Goal: Information Seeking & Learning: Compare options

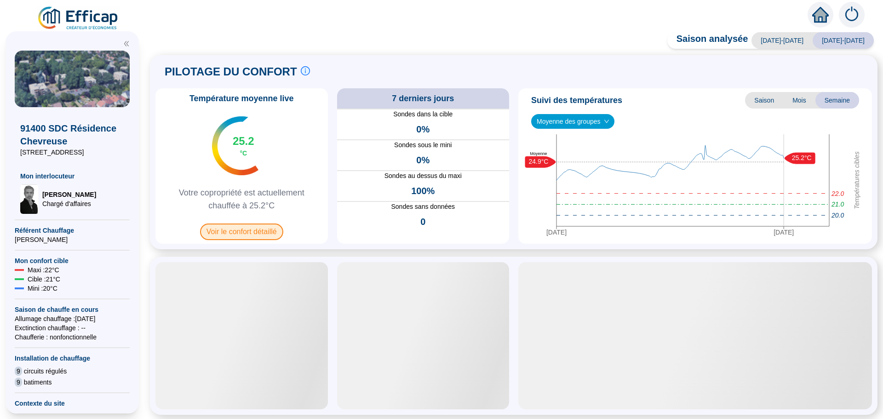
click at [246, 231] on span "Voir le confort détaillé" at bounding box center [241, 231] width 83 height 17
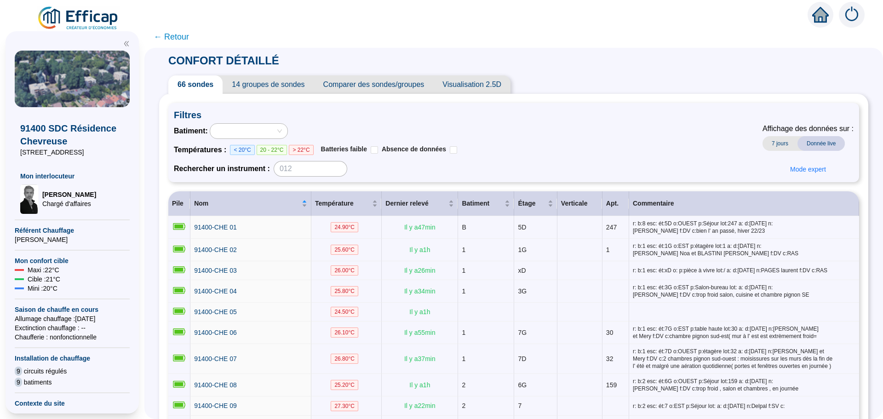
click at [371, 86] on span "Comparer des sondes/groupes" at bounding box center [374, 84] width 120 height 18
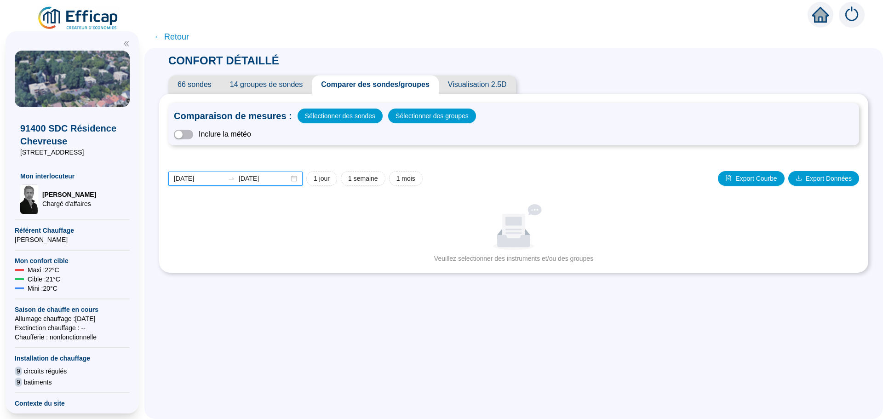
click at [216, 178] on input "[DATE]" at bounding box center [199, 179] width 50 height 10
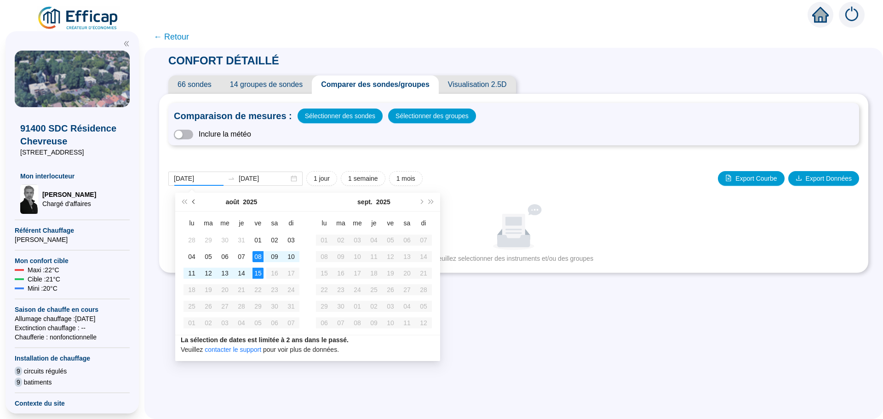
click at [195, 201] on span "Mois précédent (PageUp)" at bounding box center [194, 202] width 5 height 5
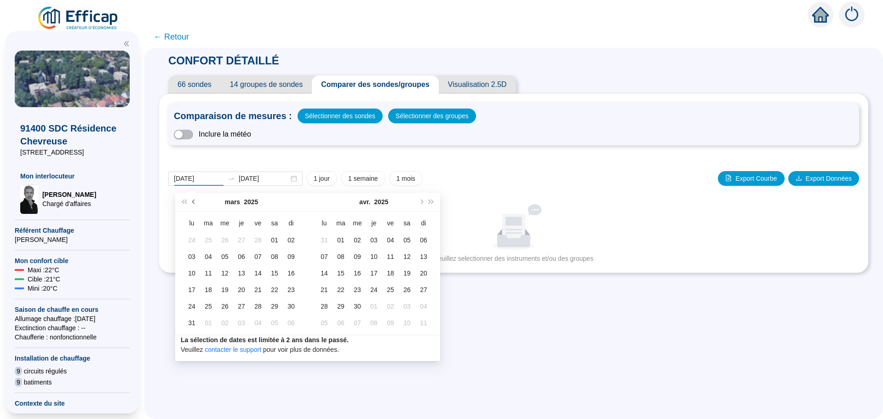
click at [195, 201] on span "Mois précédent (PageUp)" at bounding box center [194, 202] width 5 height 5
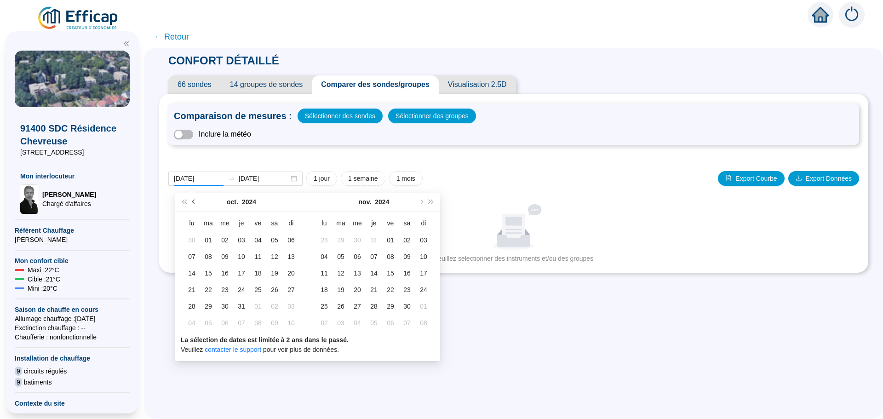
click at [195, 201] on span "Mois précédent (PageUp)" at bounding box center [194, 202] width 5 height 5
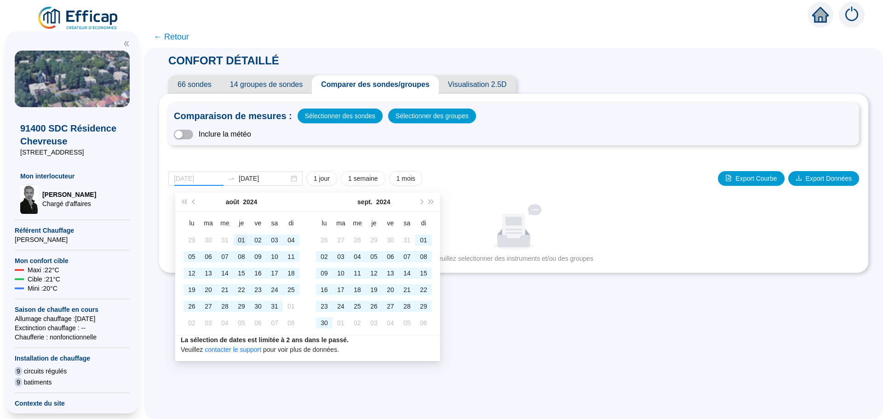
type input "[DATE]"
click at [241, 241] on div "01" at bounding box center [241, 240] width 11 height 11
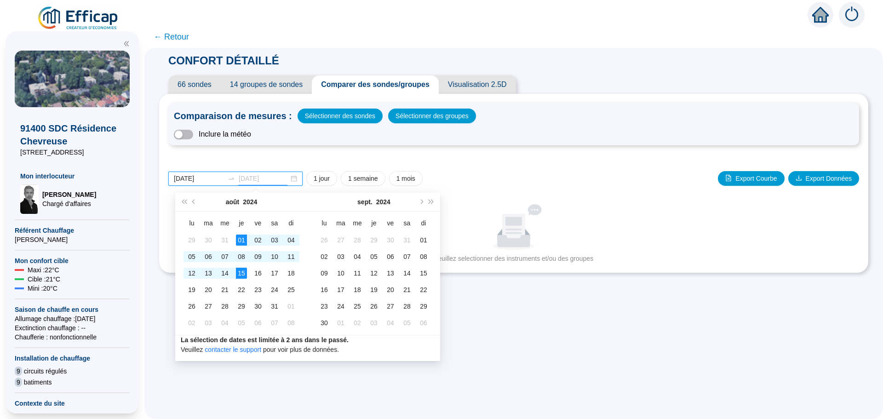
type input "[DATE]"
click at [242, 275] on div "15" at bounding box center [241, 273] width 11 height 11
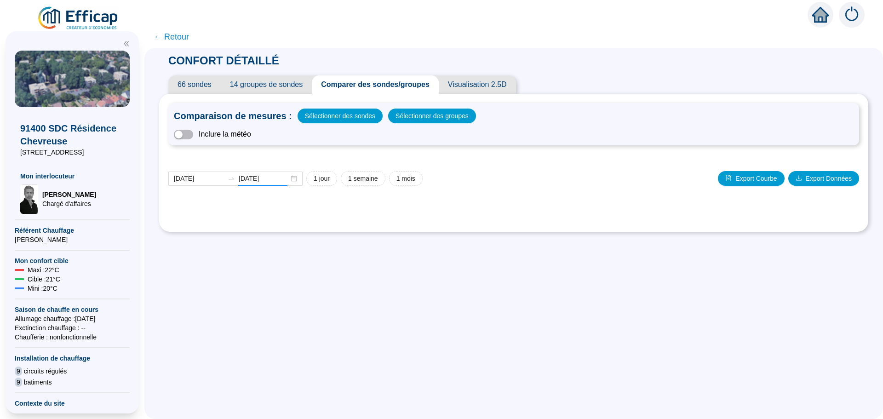
click at [242, 237] on div "CONFORT DÉTAILLÉ 66 sondes 14 groupes de sondes Comparer des sondes/groupes Vis…" at bounding box center [513, 142] width 709 height 189
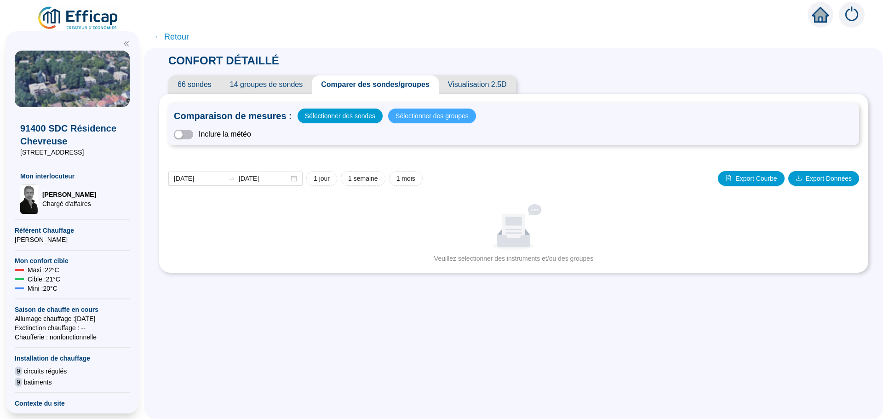
click at [419, 114] on span "Sélectionner des groupes" at bounding box center [431, 115] width 73 height 13
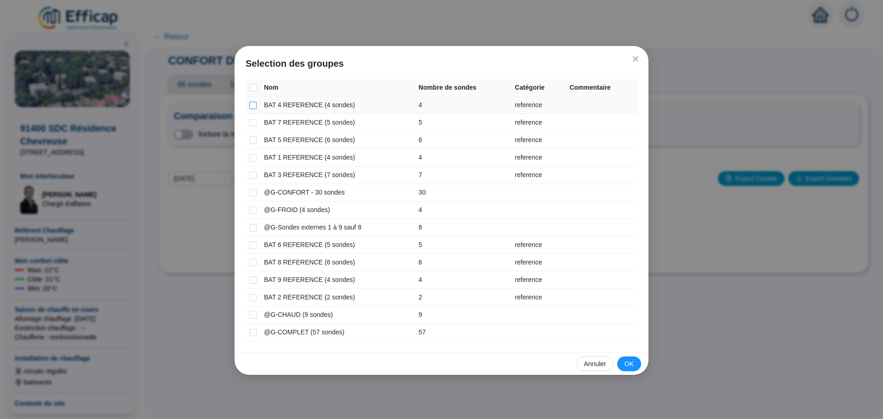
click at [255, 107] on input "checkbox" at bounding box center [252, 105] width 7 height 7
checkbox input "true"
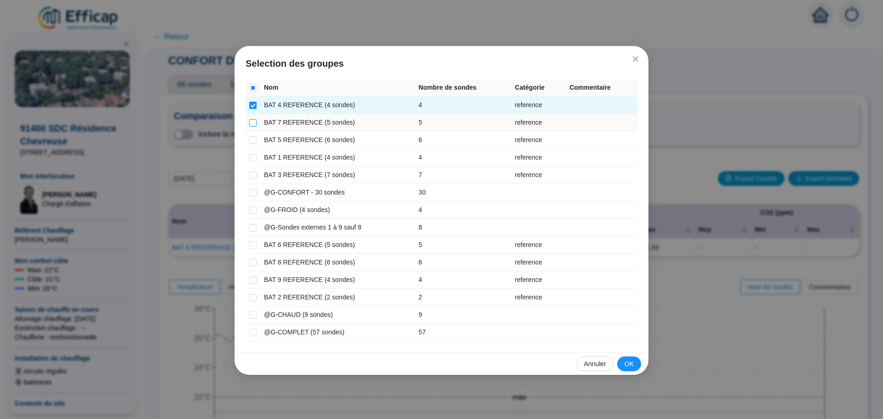
click at [254, 122] on input "checkbox" at bounding box center [252, 122] width 7 height 7
checkbox input "true"
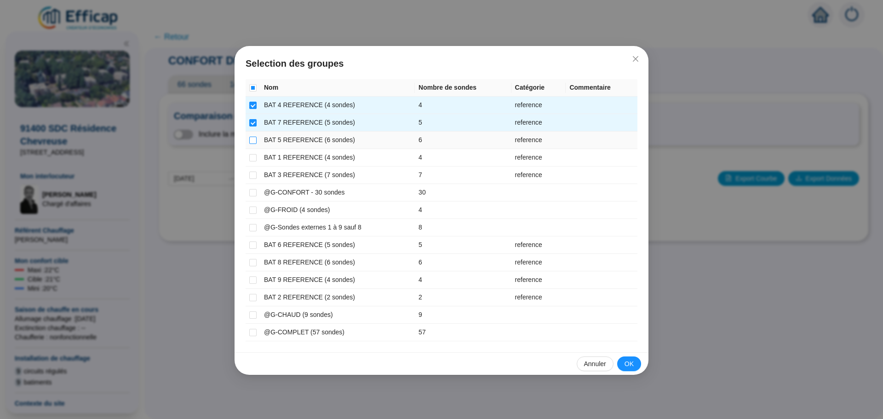
click at [254, 140] on input "checkbox" at bounding box center [252, 140] width 7 height 7
checkbox input "true"
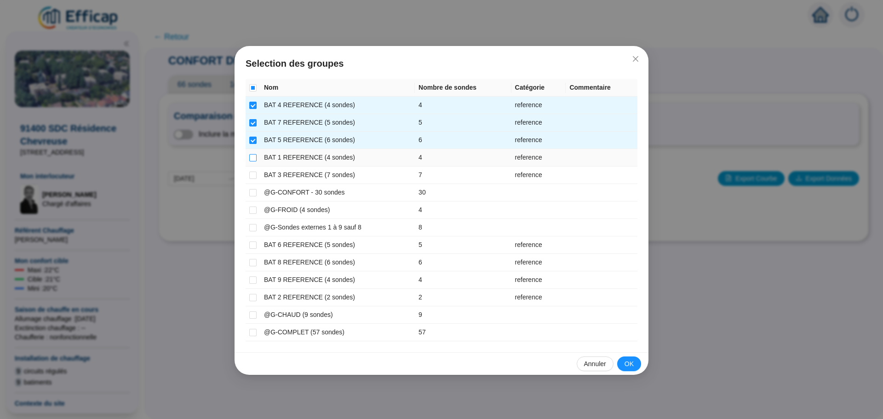
click at [251, 155] on input "checkbox" at bounding box center [252, 157] width 7 height 7
checkbox input "true"
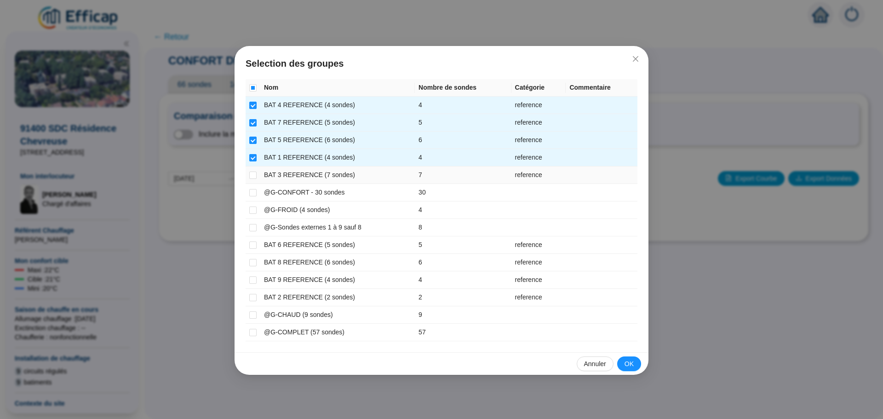
click at [249, 175] on td at bounding box center [253, 174] width 15 height 17
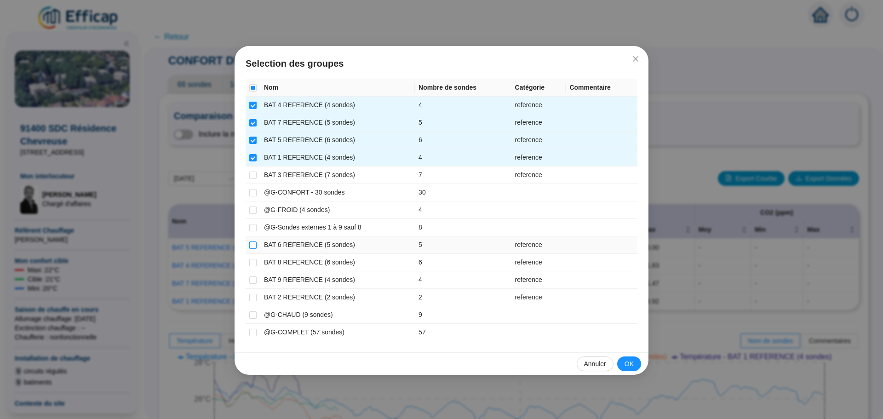
click at [254, 242] on input "checkbox" at bounding box center [252, 244] width 7 height 7
checkbox input "true"
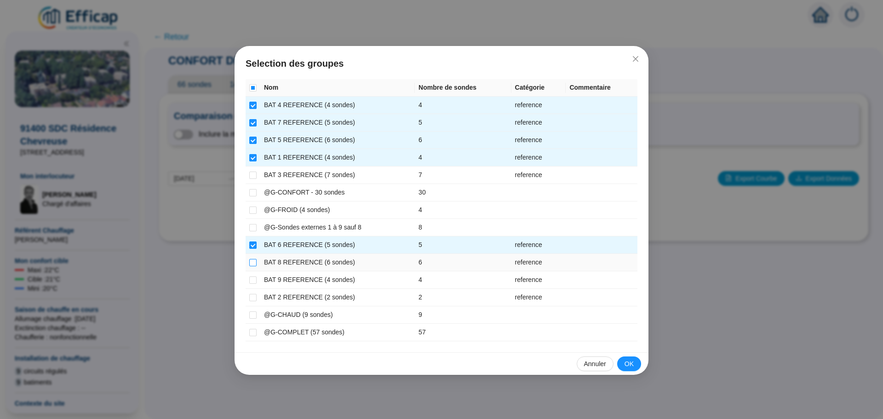
click at [251, 262] on input "checkbox" at bounding box center [252, 262] width 7 height 7
checkbox input "true"
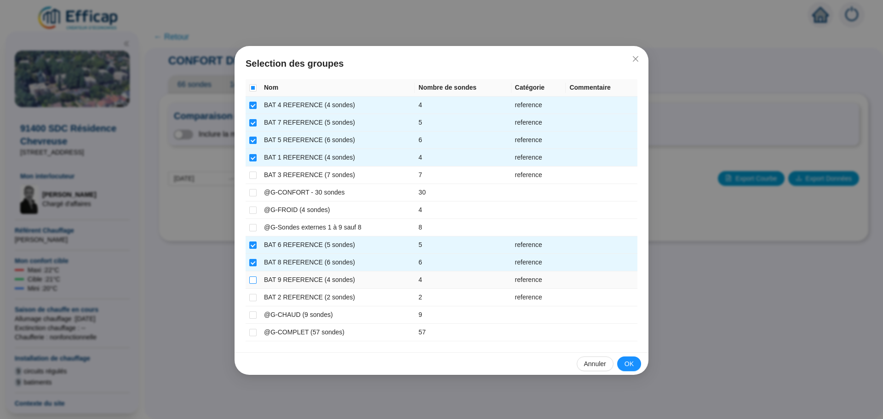
click at [253, 278] on input "checkbox" at bounding box center [252, 279] width 7 height 7
checkbox input "true"
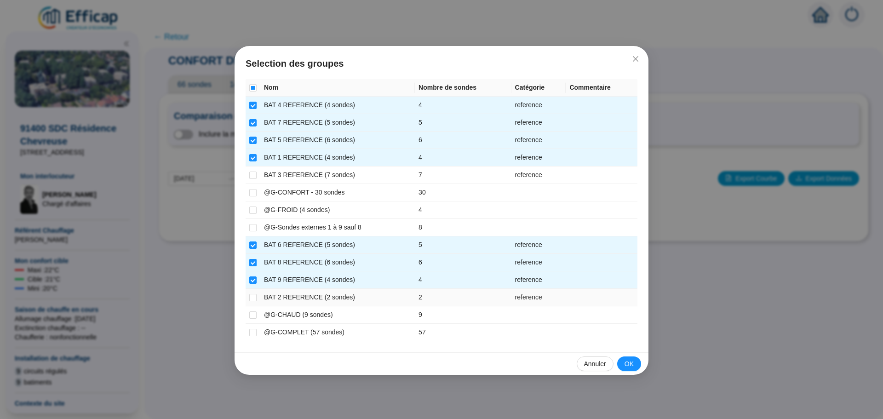
drag, startPoint x: 253, startPoint y: 299, endPoint x: 258, endPoint y: 292, distance: 8.9
click at [254, 299] on input "checkbox" at bounding box center [252, 297] width 7 height 7
checkbox input "true"
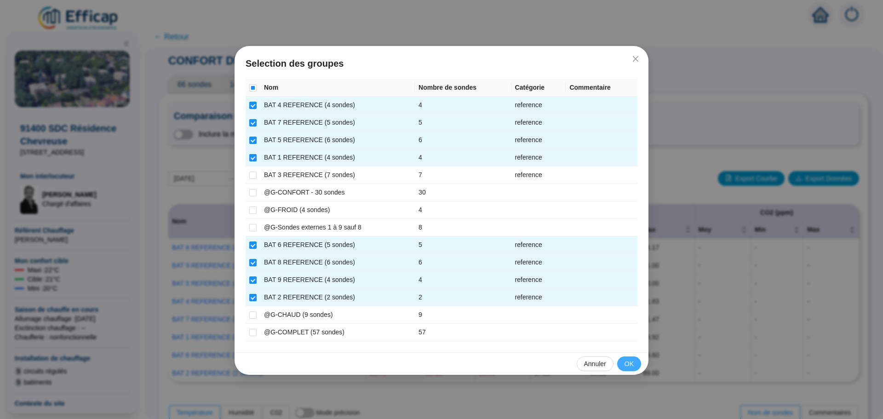
click at [629, 364] on span "OK" at bounding box center [629, 364] width 9 height 10
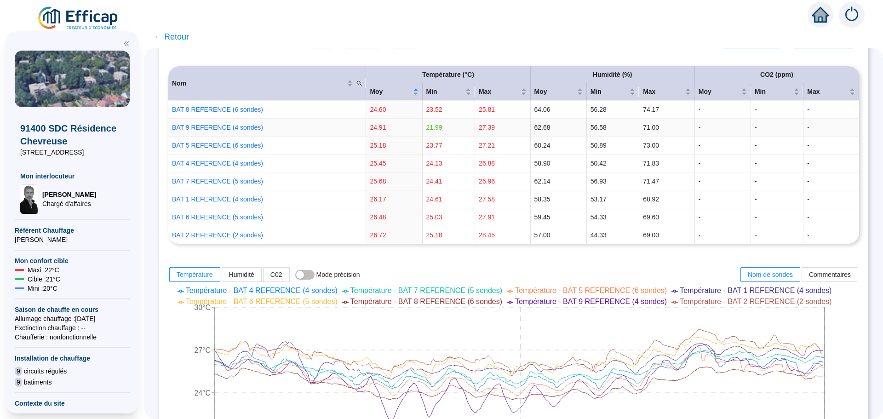
scroll to position [276, 0]
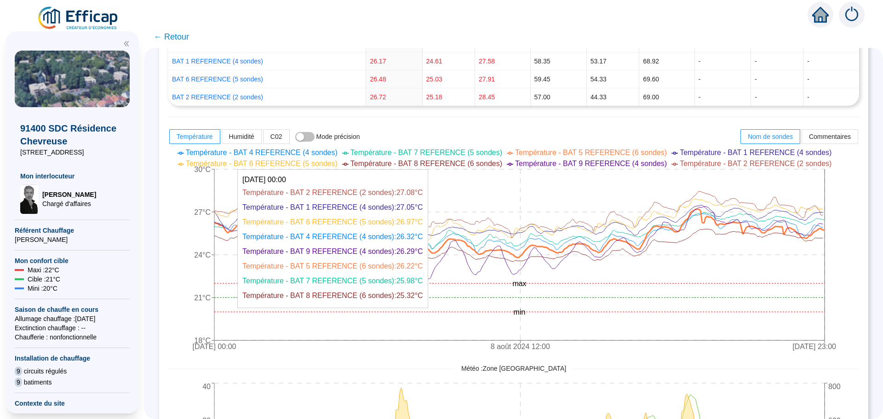
click at [222, 223] on icon at bounding box center [519, 233] width 610 height 49
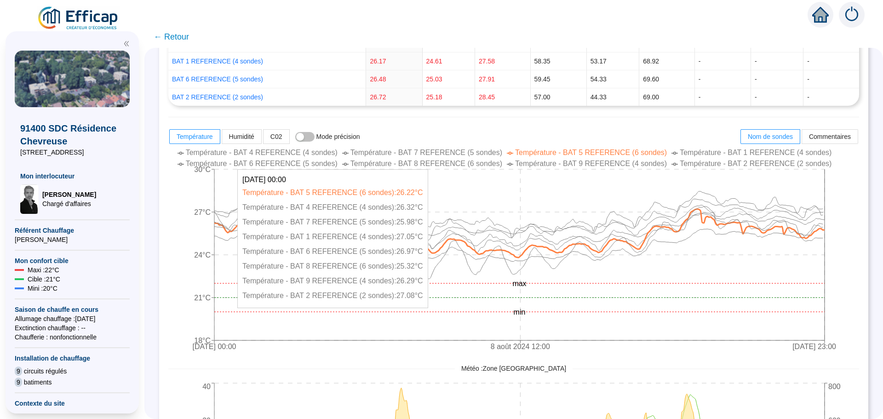
click at [222, 225] on icon "[DATE] 00:00 [DATE] 12:00 [DATE] 23:00 18°C 21°C 24°C 27°C 30°C min max" at bounding box center [506, 251] width 677 height 212
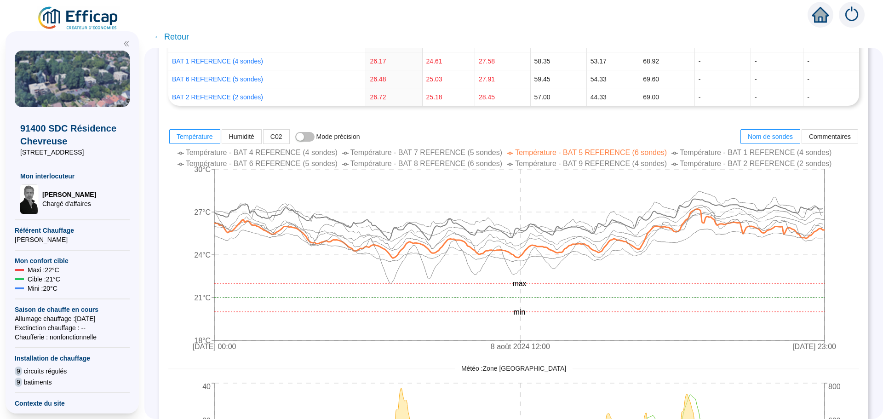
click at [178, 36] on span "← Retour" at bounding box center [171, 36] width 35 height 13
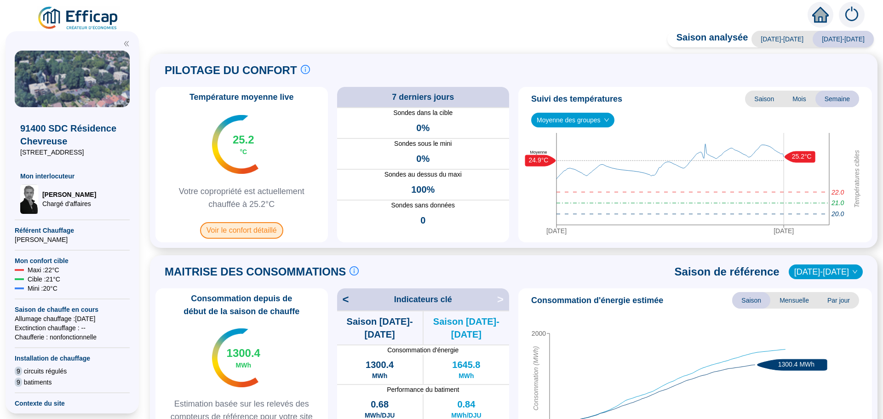
click at [254, 229] on span "Voir le confort détaillé" at bounding box center [241, 230] width 83 height 17
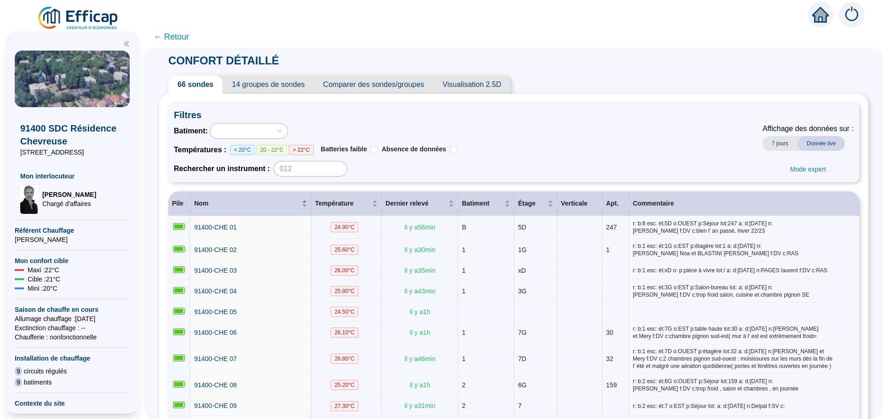
click at [372, 80] on span "Comparer des sondes/groupes" at bounding box center [374, 84] width 120 height 18
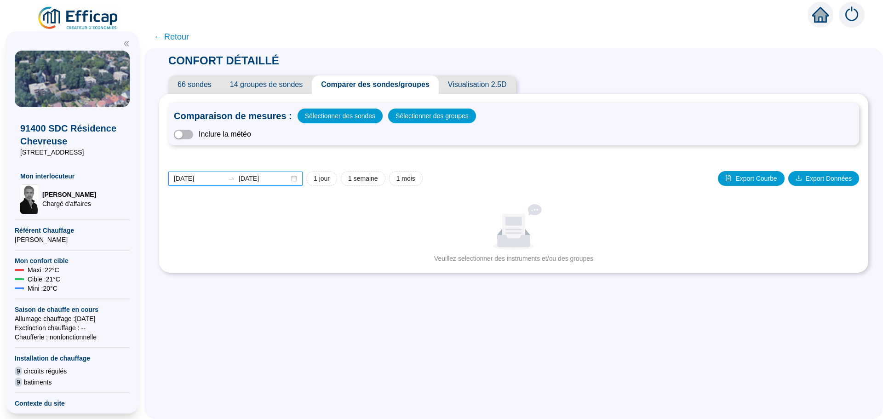
click at [214, 178] on input "[DATE]" at bounding box center [199, 179] width 50 height 10
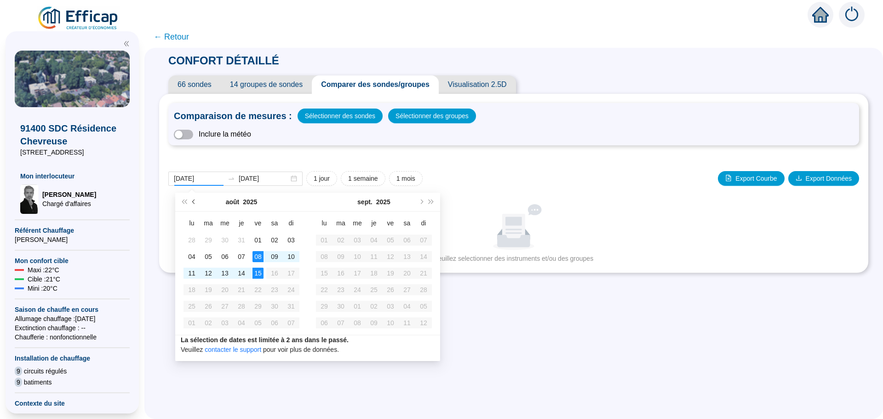
click at [194, 200] on span "Mois précédent (PageUp)" at bounding box center [194, 202] width 5 height 5
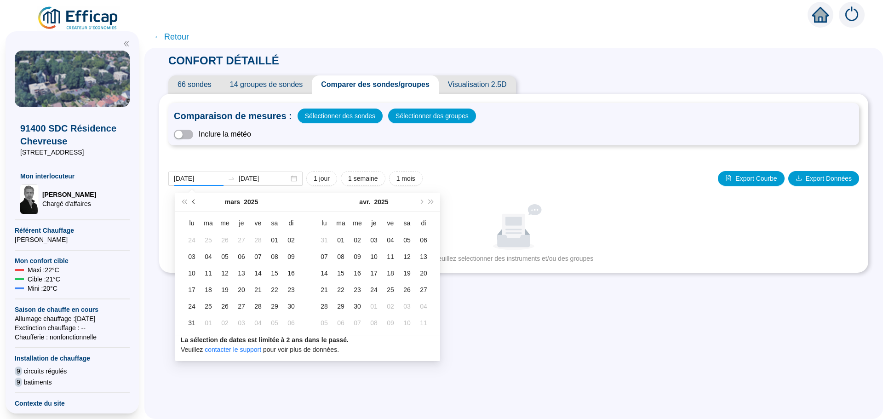
click at [194, 200] on span "Mois précédent (PageUp)" at bounding box center [194, 202] width 5 height 5
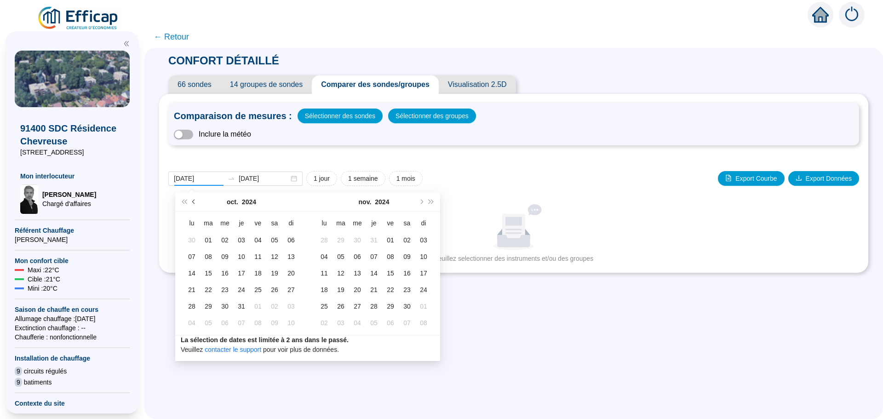
click at [194, 200] on span "Mois précédent (PageUp)" at bounding box center [194, 202] width 5 height 5
click at [424, 203] on button "Mois suivant (PageDown)" at bounding box center [421, 202] width 10 height 18
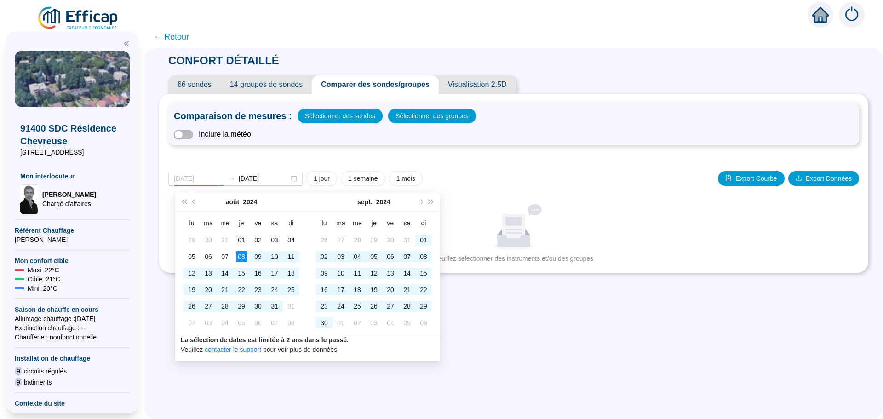
type input "[DATE]"
click at [239, 238] on div "01" at bounding box center [241, 240] width 11 height 11
type input "[DATE]"
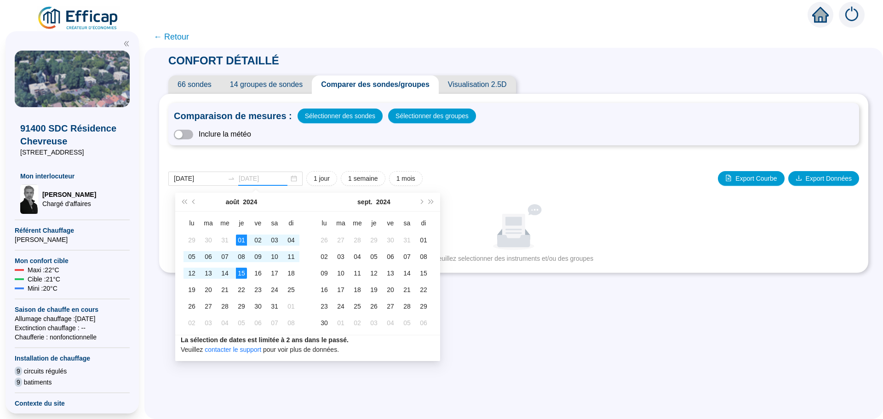
click at [238, 274] on div "15" at bounding box center [241, 273] width 11 height 11
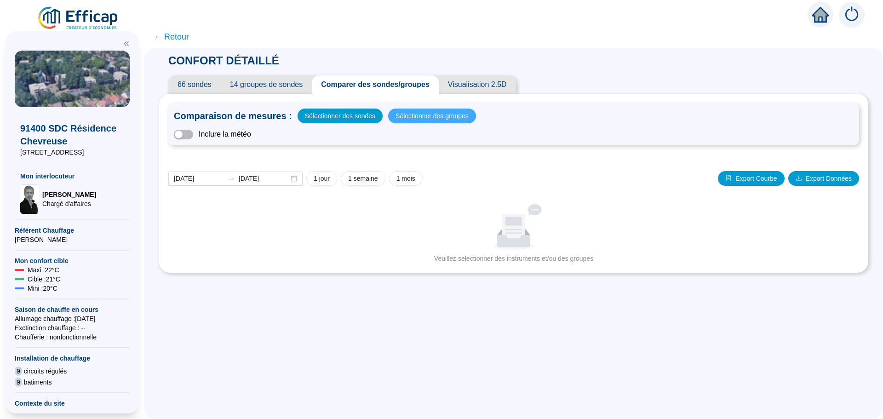
click at [434, 119] on span "Sélectionner des groupes" at bounding box center [431, 115] width 73 height 13
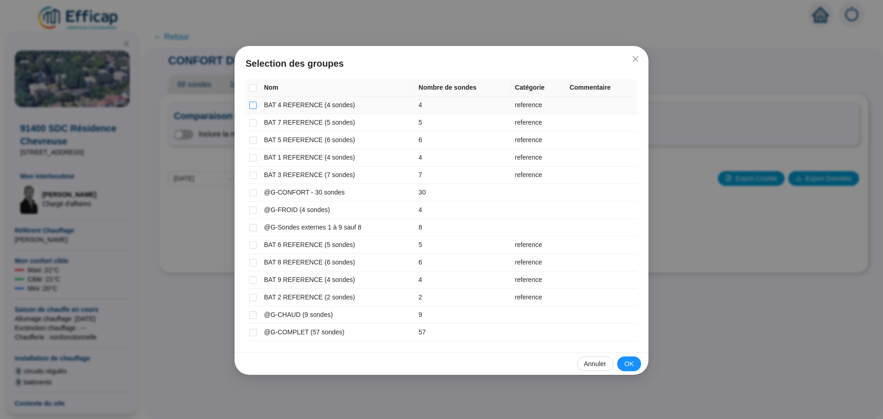
click at [252, 102] on input "checkbox" at bounding box center [252, 105] width 7 height 7
checkbox input "true"
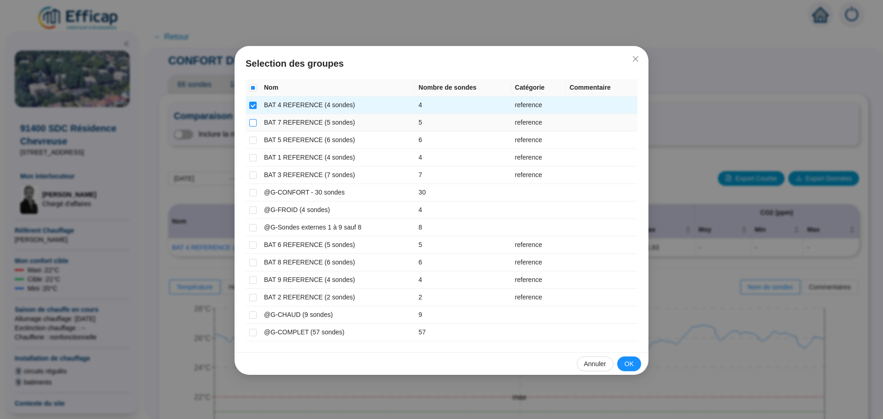
click at [252, 124] on input "checkbox" at bounding box center [252, 122] width 7 height 7
checkbox input "true"
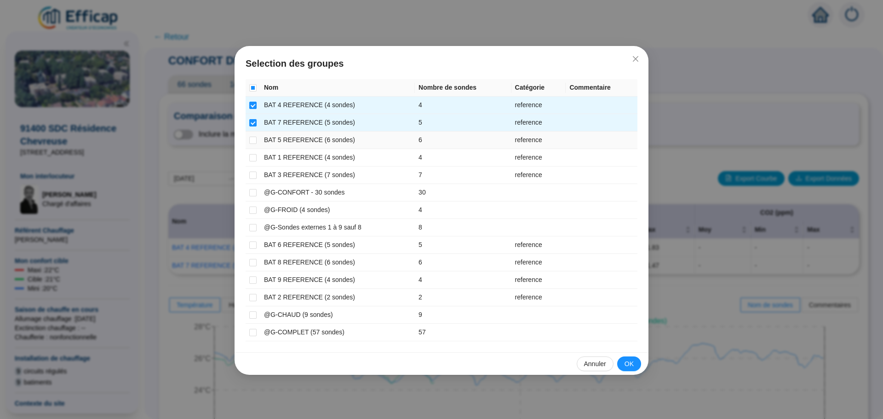
drag, startPoint x: 252, startPoint y: 138, endPoint x: 251, endPoint y: 147, distance: 9.3
click at [252, 138] on input "checkbox" at bounding box center [252, 140] width 7 height 7
checkbox input "true"
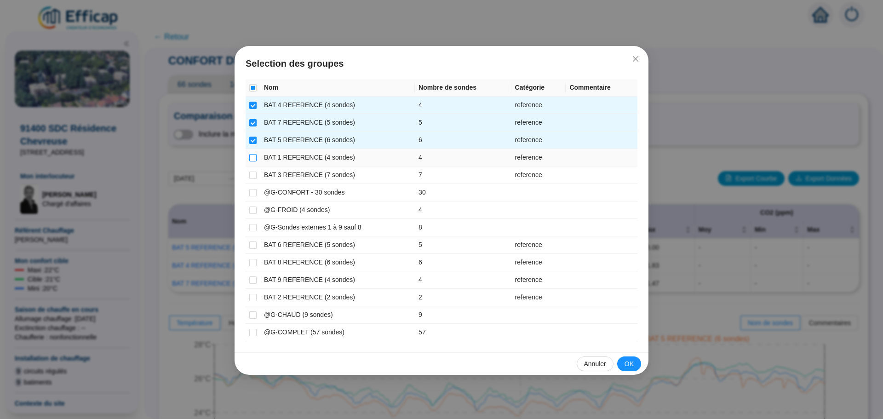
click at [252, 160] on input "checkbox" at bounding box center [252, 157] width 7 height 7
checkbox input "true"
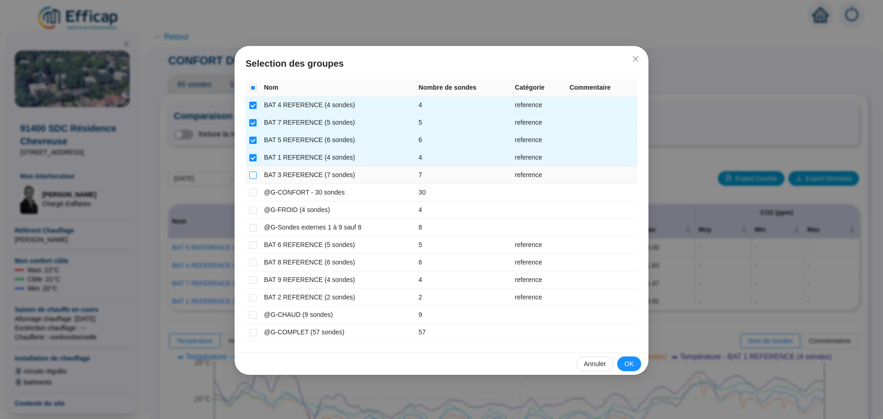
click at [252, 173] on input "checkbox" at bounding box center [252, 175] width 7 height 7
checkbox input "true"
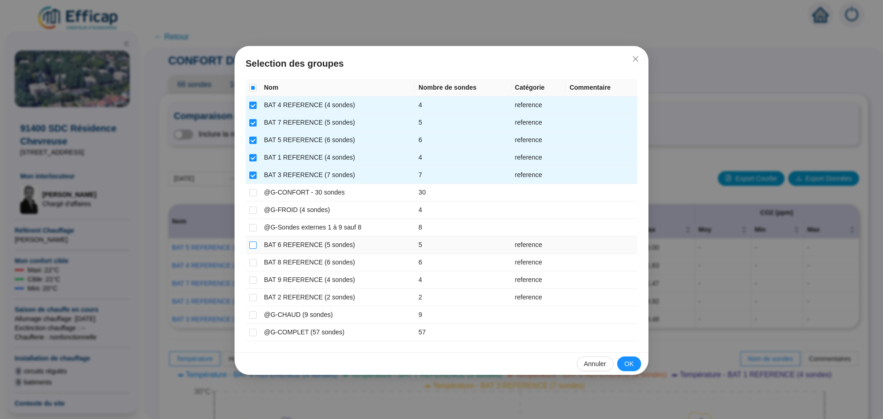
click at [250, 241] on input "checkbox" at bounding box center [252, 244] width 7 height 7
checkbox input "true"
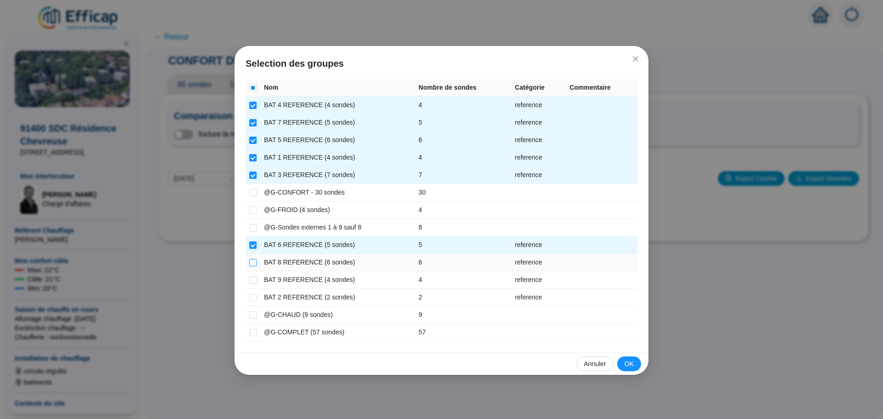
click at [251, 263] on input "checkbox" at bounding box center [252, 262] width 7 height 7
checkbox input "true"
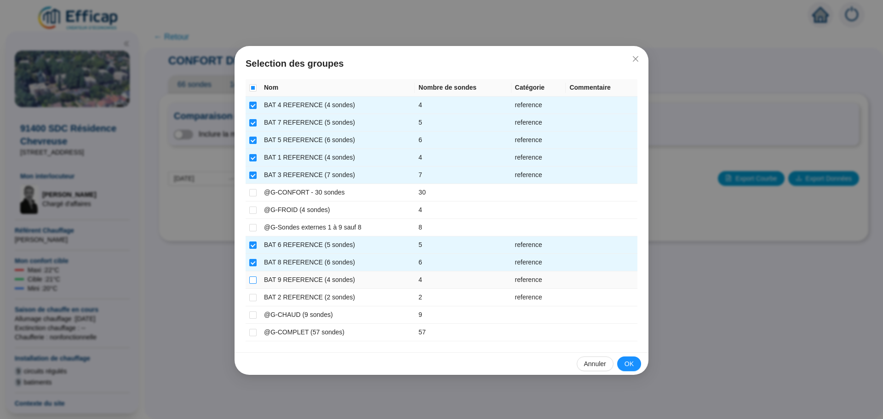
click at [251, 279] on input "checkbox" at bounding box center [252, 279] width 7 height 7
checkbox input "true"
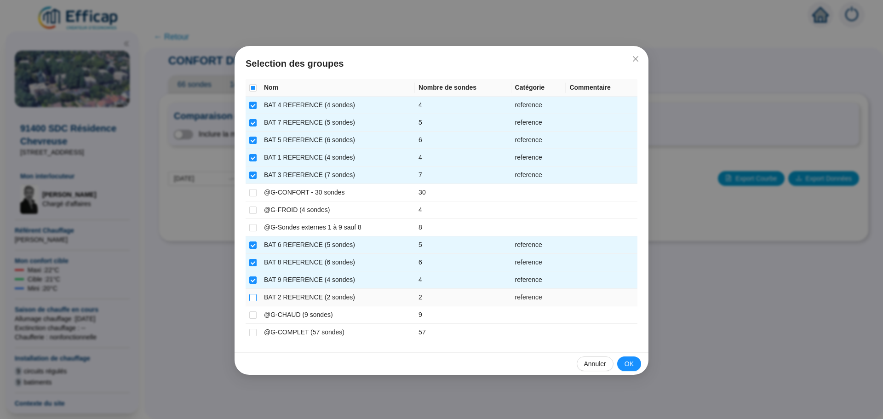
click at [252, 298] on input "checkbox" at bounding box center [252, 297] width 7 height 7
checkbox input "true"
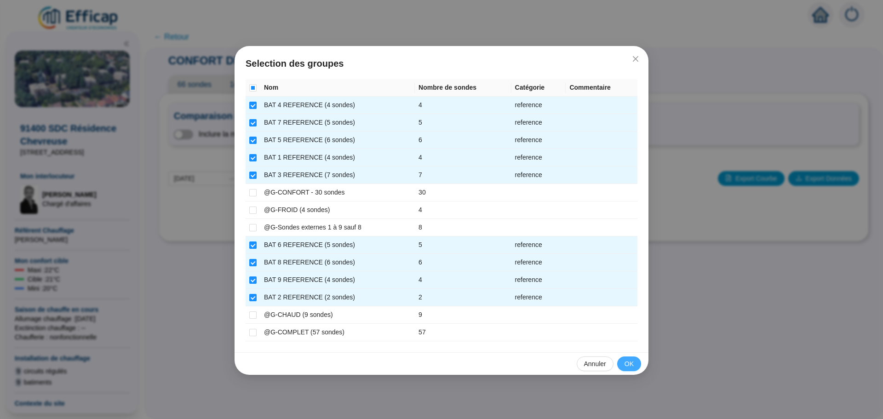
click at [627, 364] on span "OK" at bounding box center [629, 364] width 9 height 10
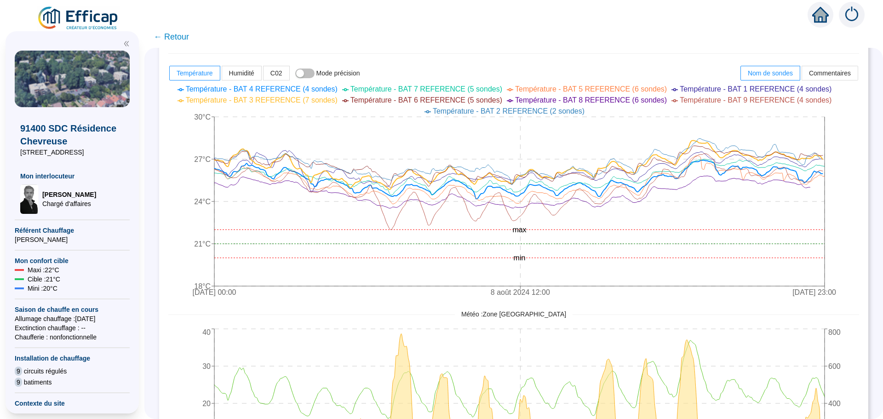
scroll to position [368, 0]
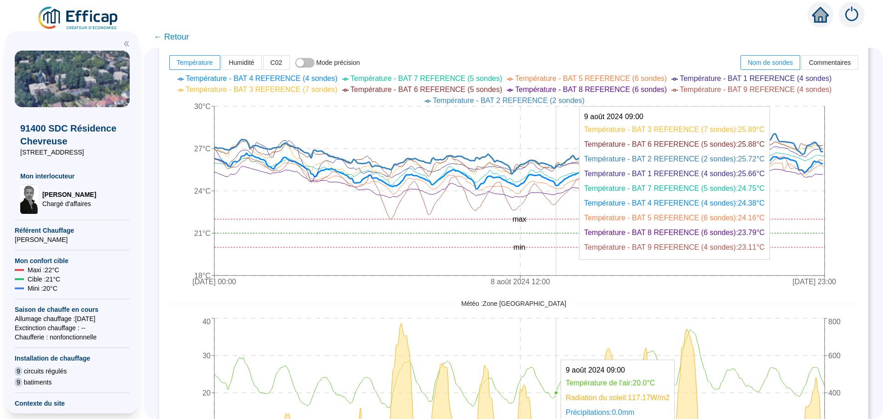
click at [562, 184] on icon at bounding box center [518, 169] width 608 height 39
